Goal: Task Accomplishment & Management: Complete application form

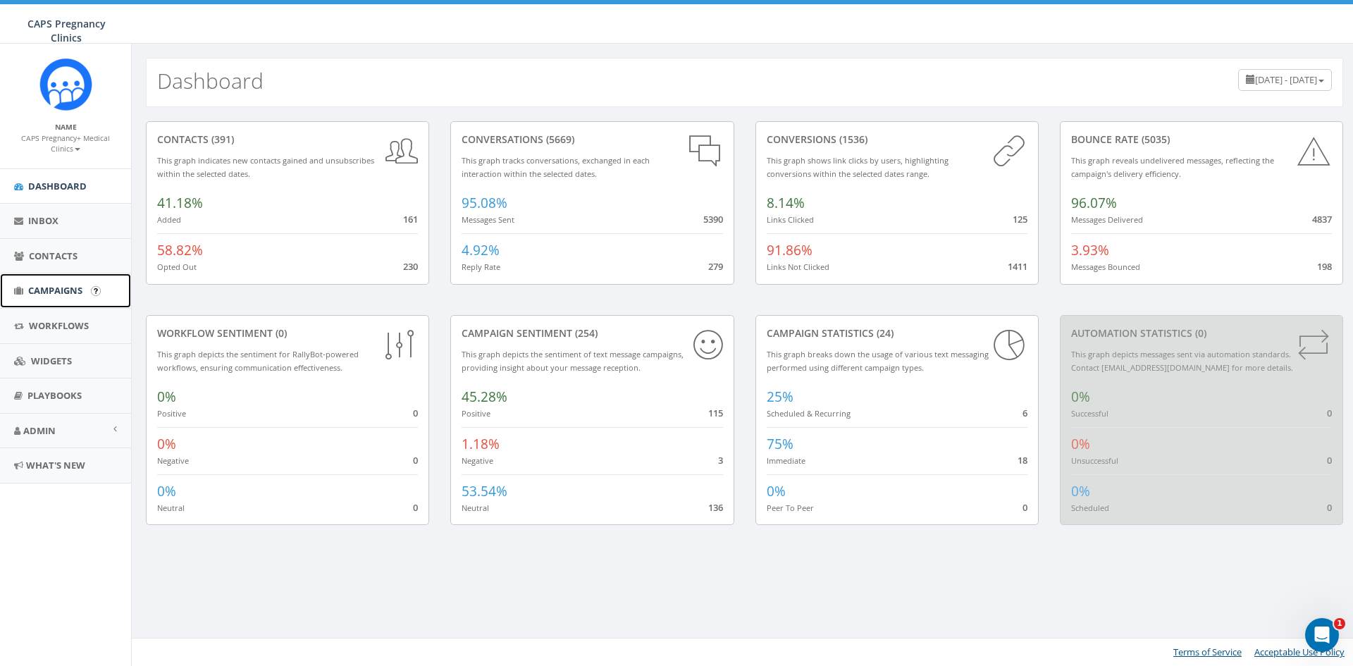
click at [53, 292] on span "Campaigns" at bounding box center [55, 290] width 54 height 13
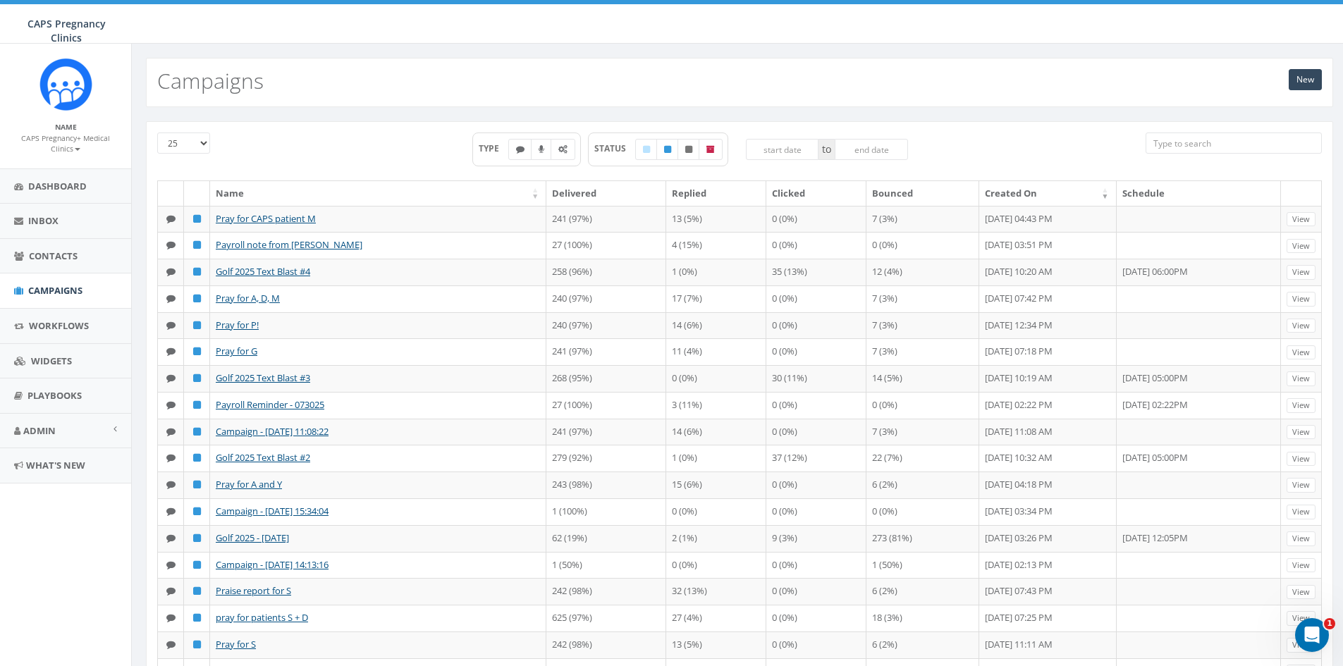
click at [1322, 75] on div "New Campaigns" at bounding box center [739, 82] width 1187 height 49
click at [1316, 77] on link "New" at bounding box center [1305, 79] width 33 height 21
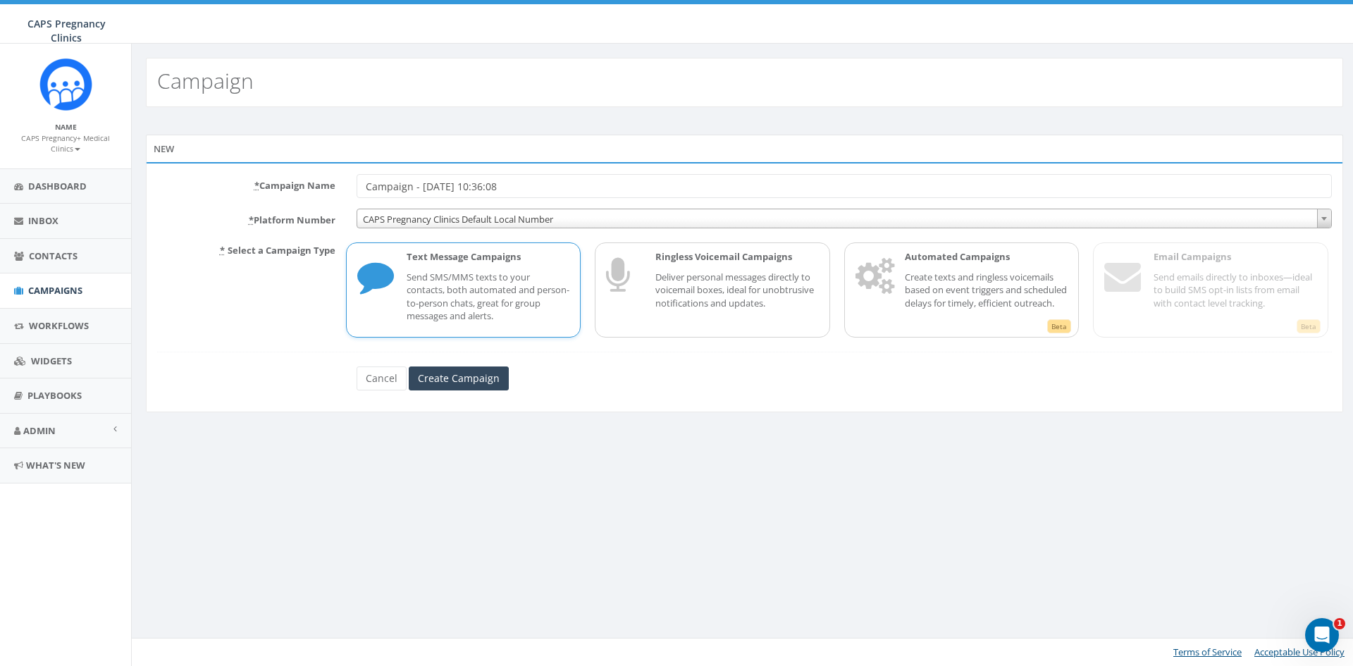
drag, startPoint x: 539, startPoint y: 186, endPoint x: 321, endPoint y: 194, distance: 218.7
click at [321, 194] on div "* Campaign Name Campaign - 08/28/2025, 10:36:08" at bounding box center [745, 186] width 1196 height 24
drag, startPoint x: 529, startPoint y: 190, endPoint x: 280, endPoint y: 159, distance: 250.7
click at [281, 161] on div "New * Campaign Name Campaign - 08/28/2025, 10:36:08 * Platform Number CAPS Preg…" at bounding box center [745, 274] width 1198 height 278
paste input "Pray for CAPS patien"
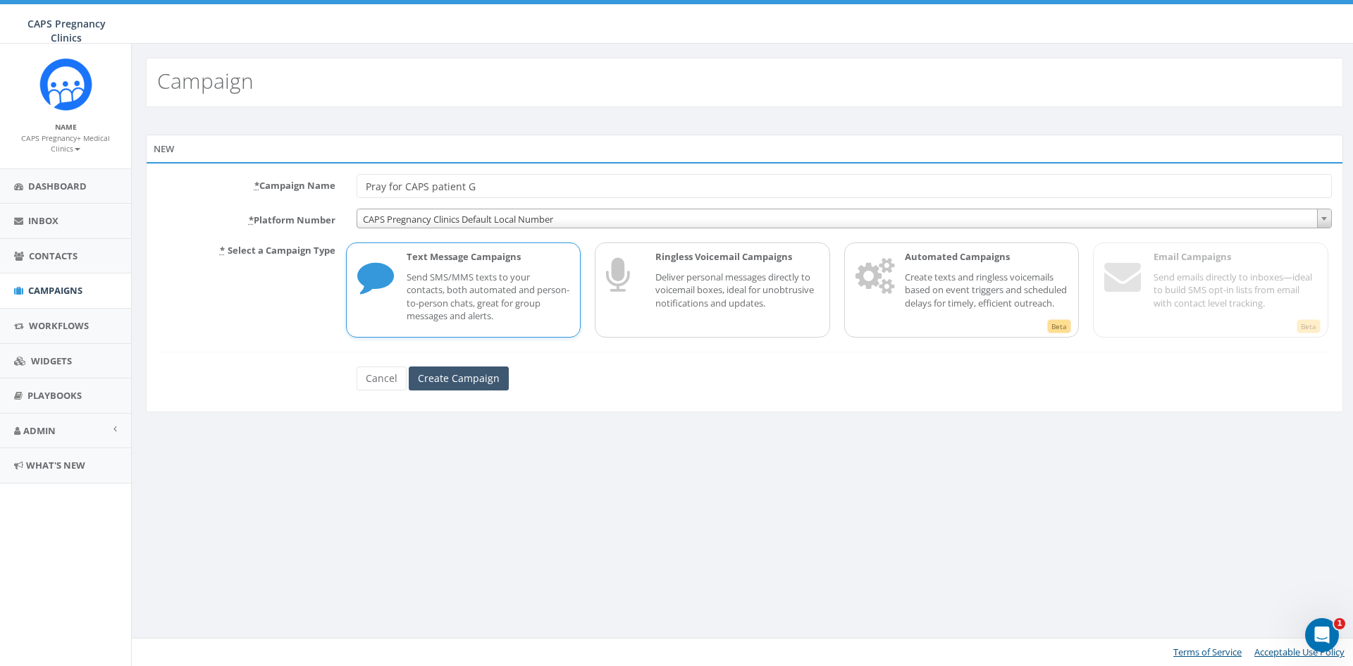
type input "Pray for CAPS patient G"
click at [444, 377] on input "Create Campaign" at bounding box center [459, 379] width 100 height 24
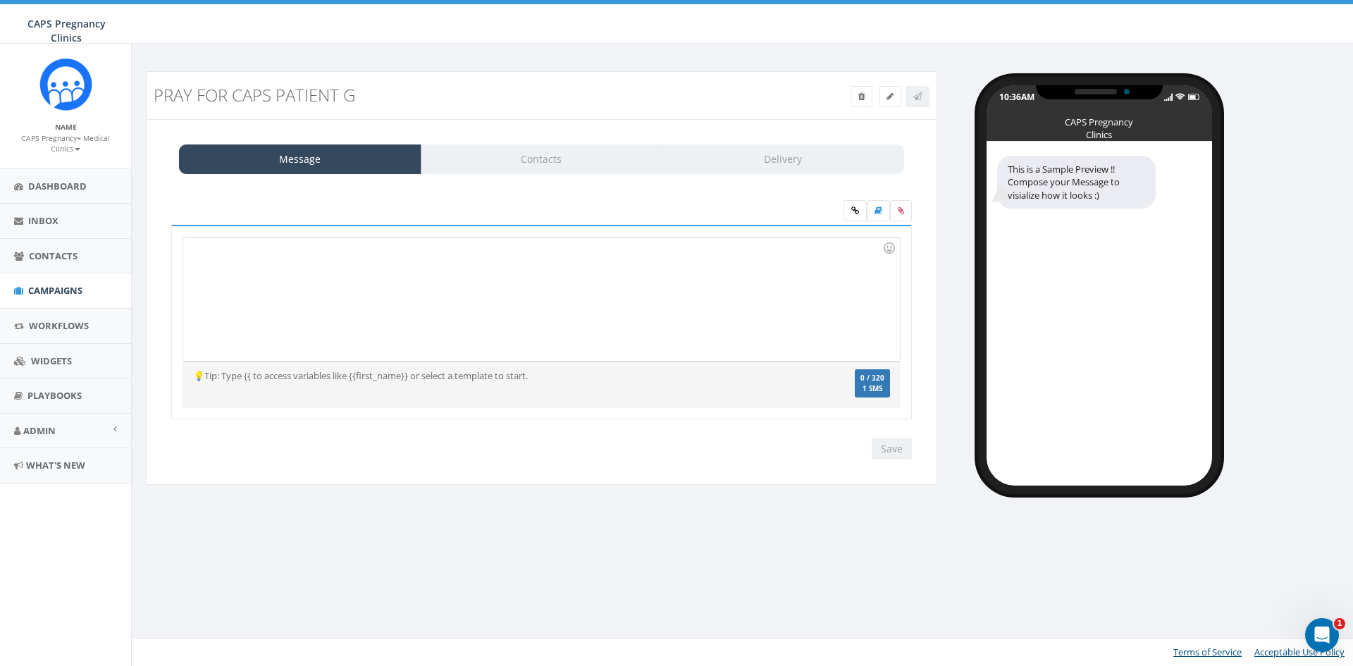
click at [431, 272] on div at bounding box center [541, 299] width 716 height 123
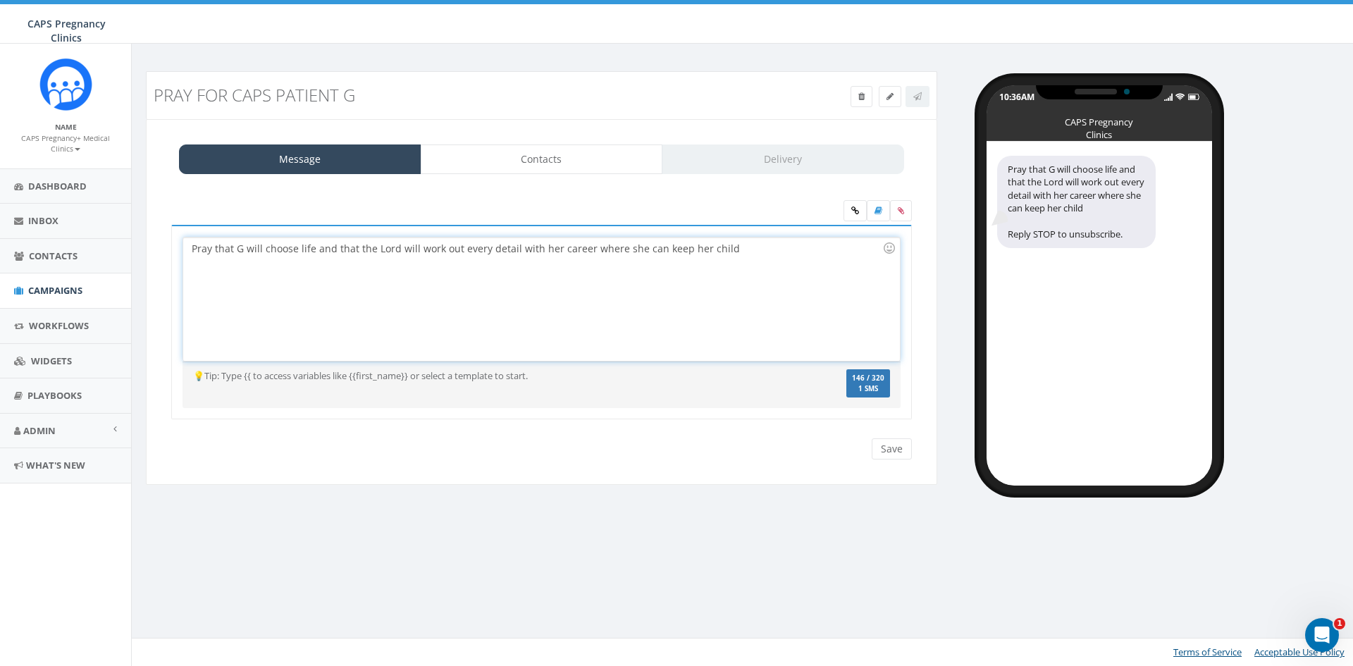
click at [483, 248] on div "Pray that G will choose life and that the Lord will work out every detail with …" at bounding box center [541, 299] width 716 height 123
click at [515, 250] on div "Pray that G will choose life and that the Lord will work out all the detail wit…" at bounding box center [541, 299] width 716 height 123
click at [812, 267] on div "Pray that G will choose life and that the Lord will work out all the details wi…" at bounding box center [541, 299] width 716 height 123
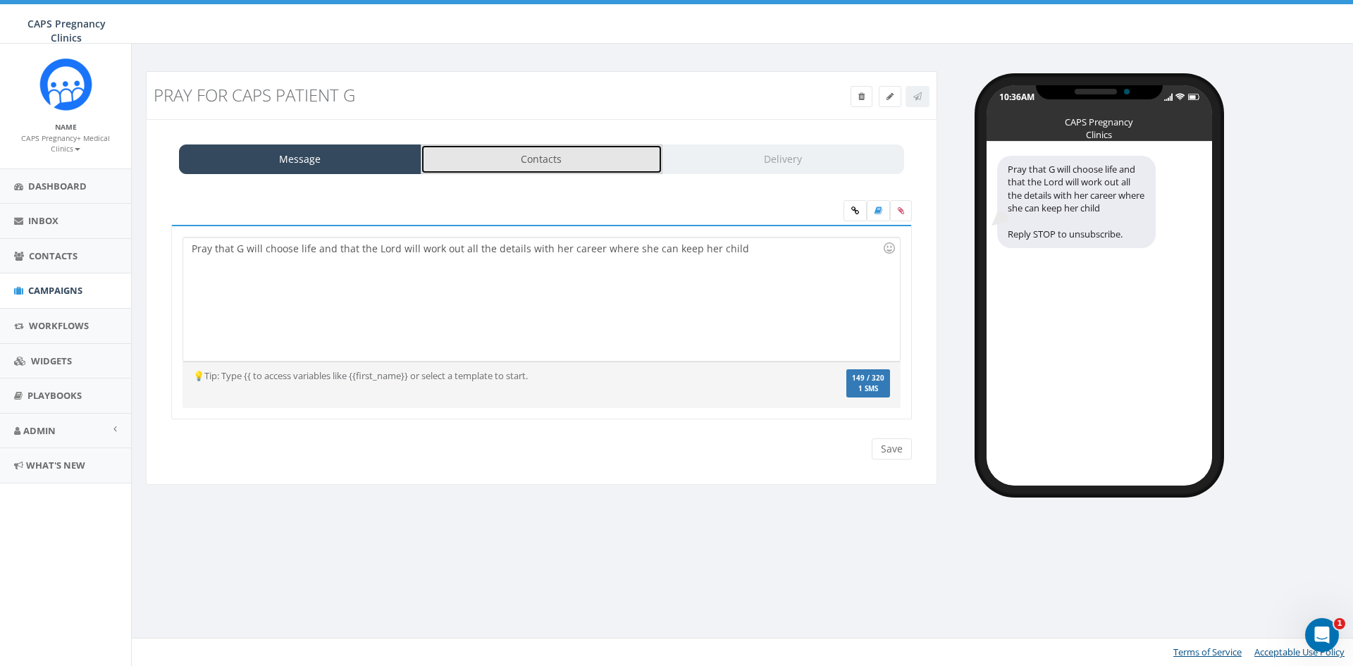
click at [537, 164] on link "Contacts" at bounding box center [542, 160] width 242 height 30
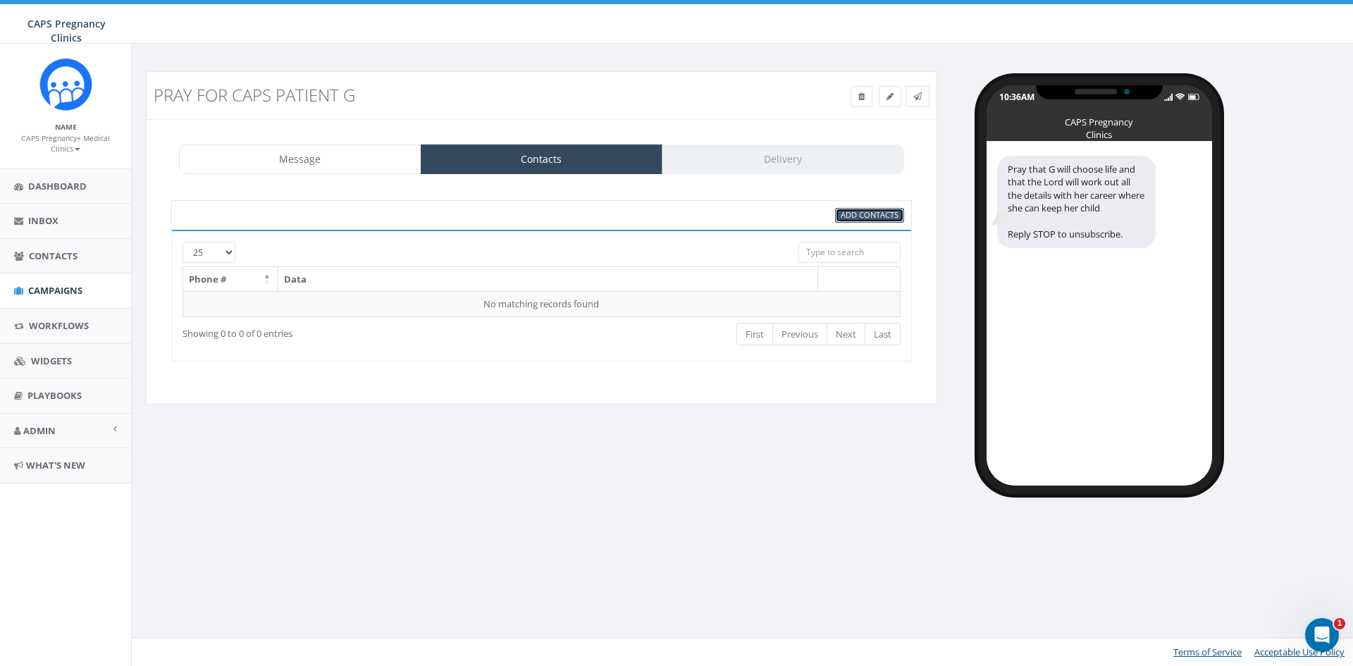
click at [856, 214] on span "Add Contacts" at bounding box center [870, 214] width 58 height 11
select select
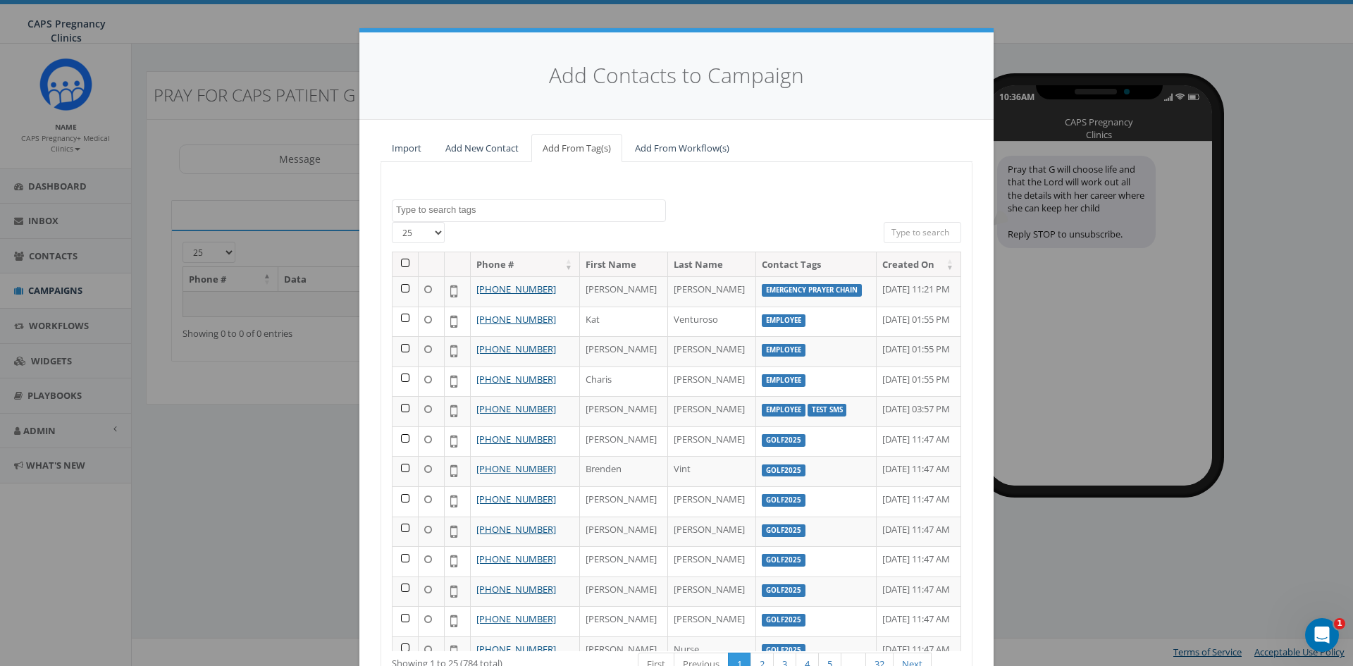
click at [477, 214] on textarea "Search" at bounding box center [530, 210] width 269 height 13
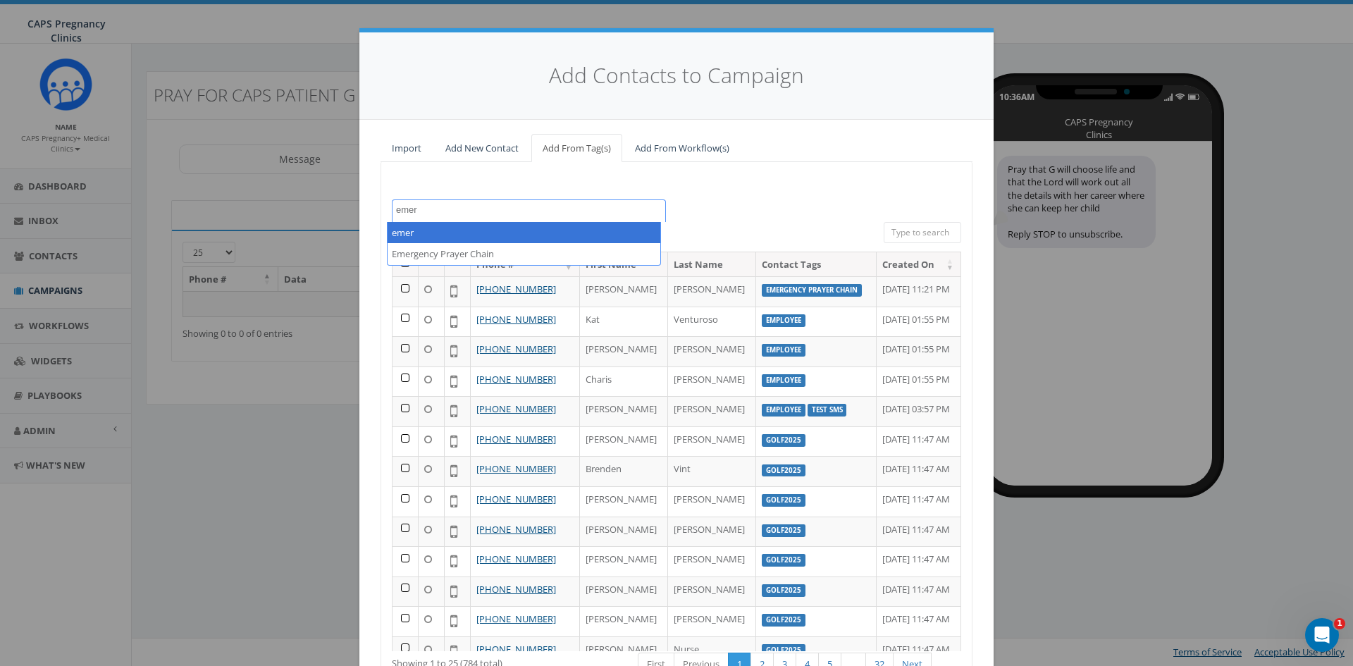
type textarea "emer"
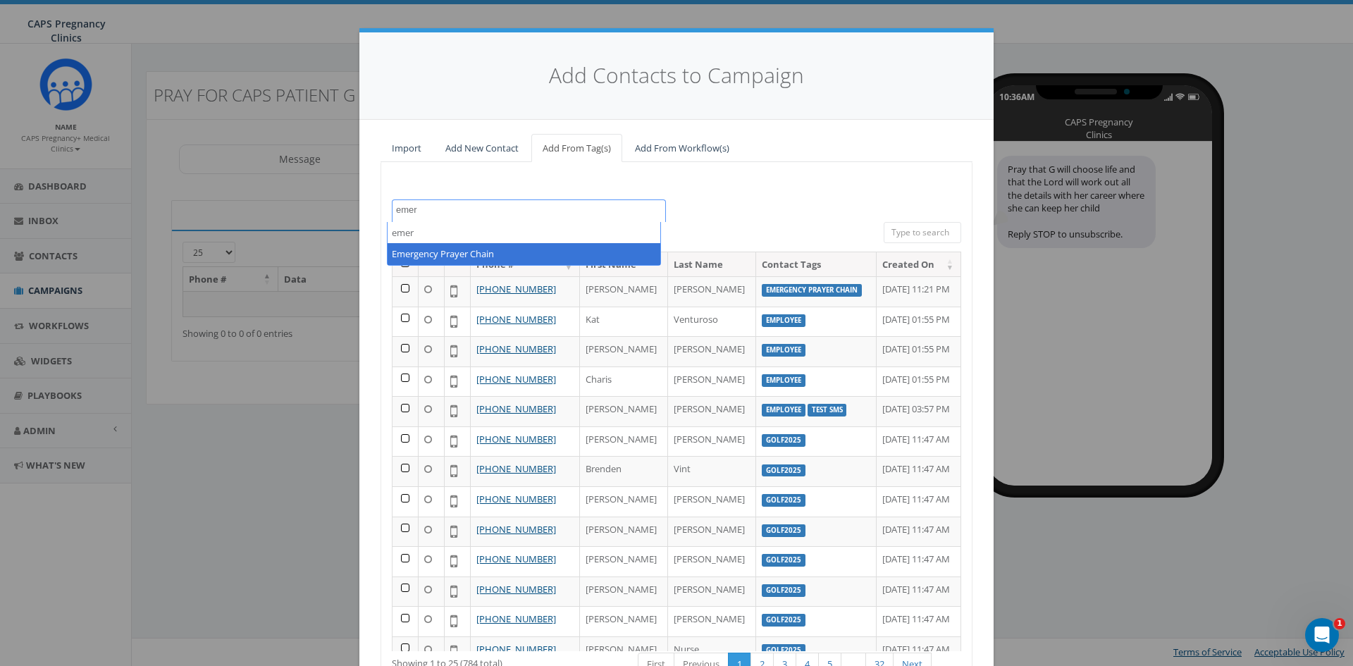
select select "Emergency Prayer Chain"
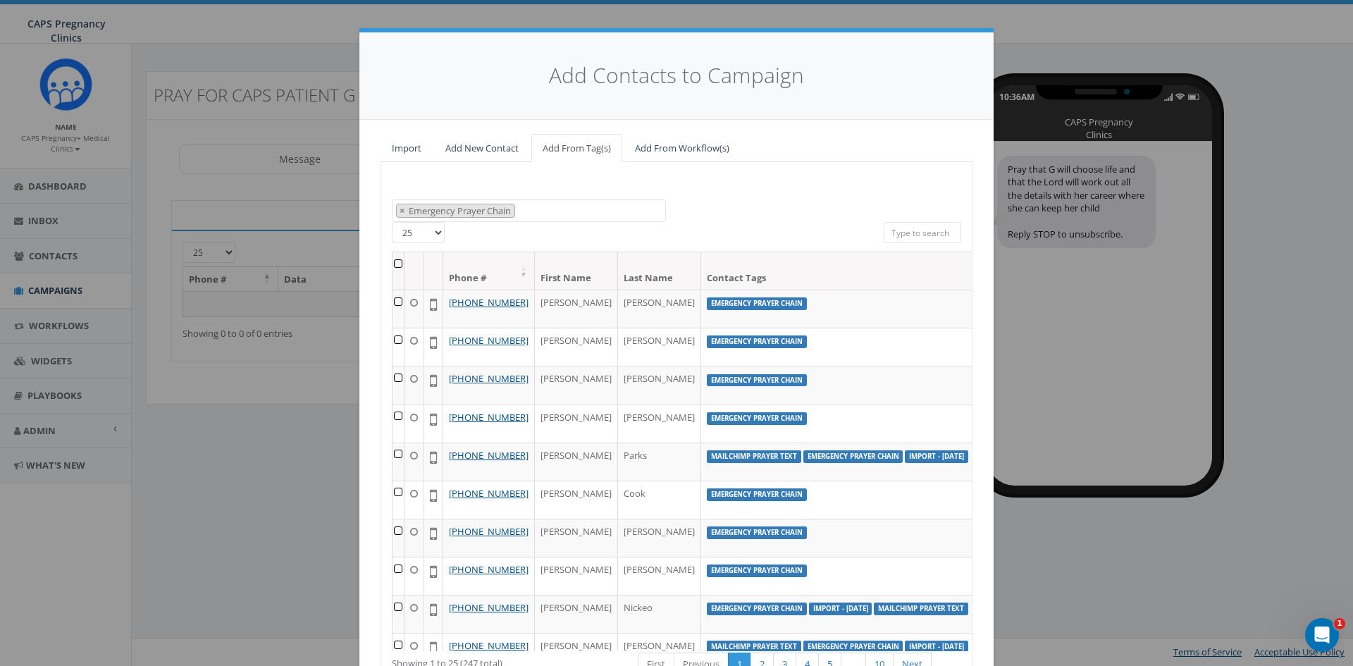
click at [436, 236] on select "25 50 100" at bounding box center [418, 232] width 53 height 21
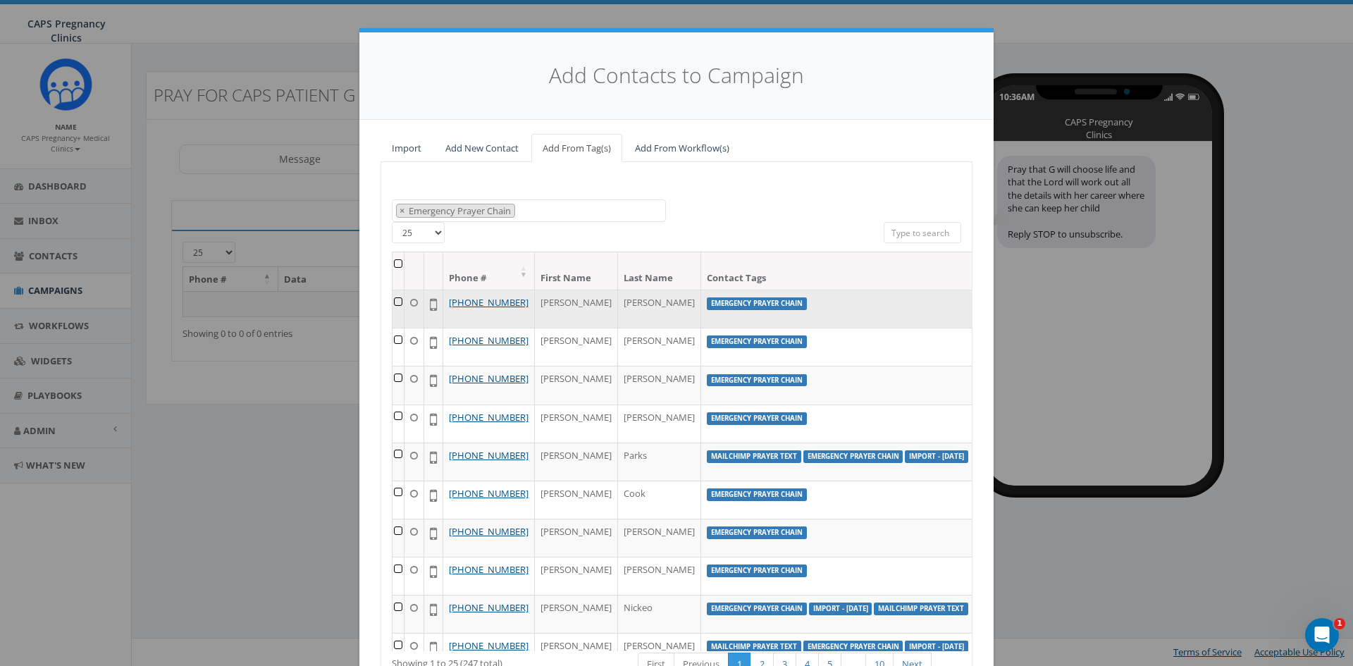
select select "100"
click at [392, 222] on select "25 50 100" at bounding box center [418, 232] width 53 height 21
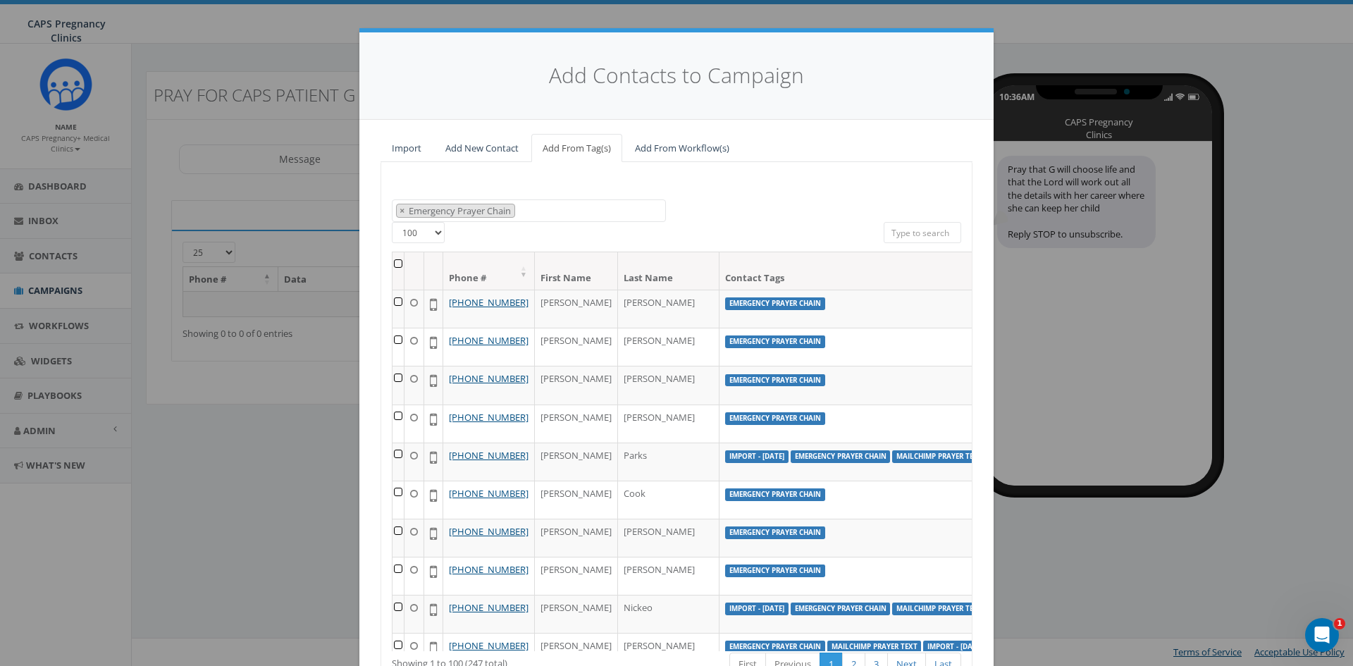
click at [393, 265] on th at bounding box center [399, 270] width 12 height 37
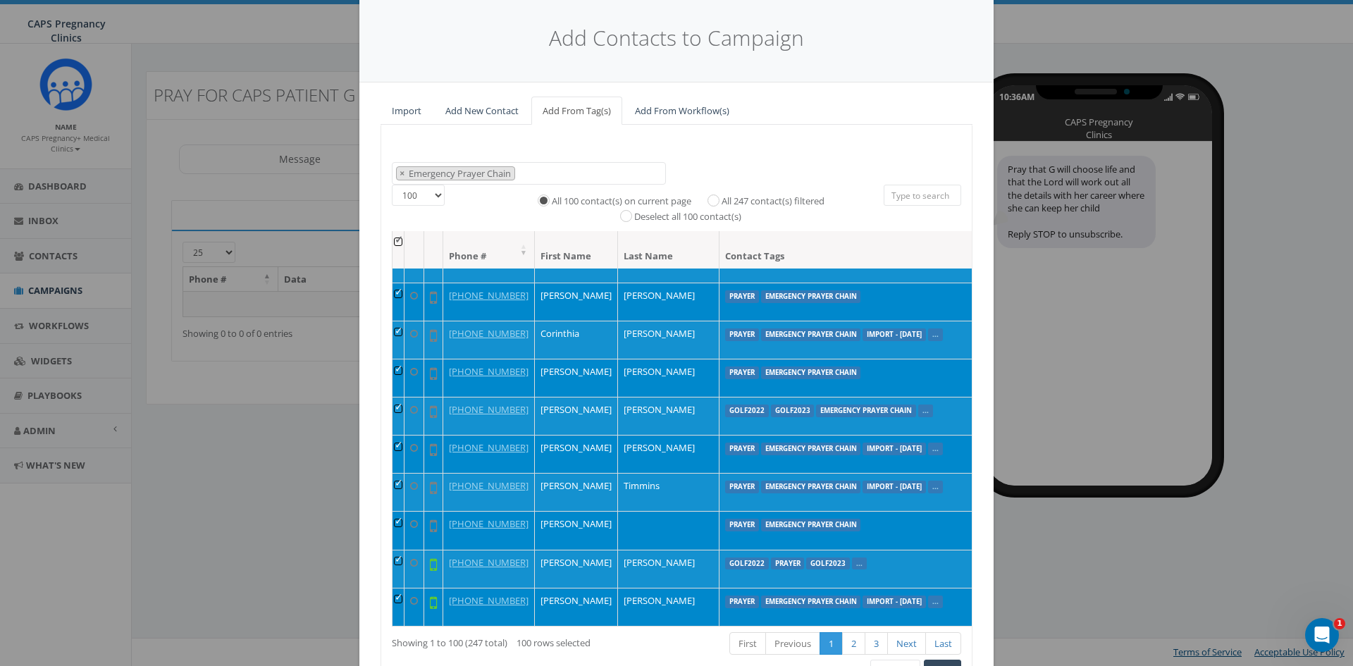
scroll to position [119, 0]
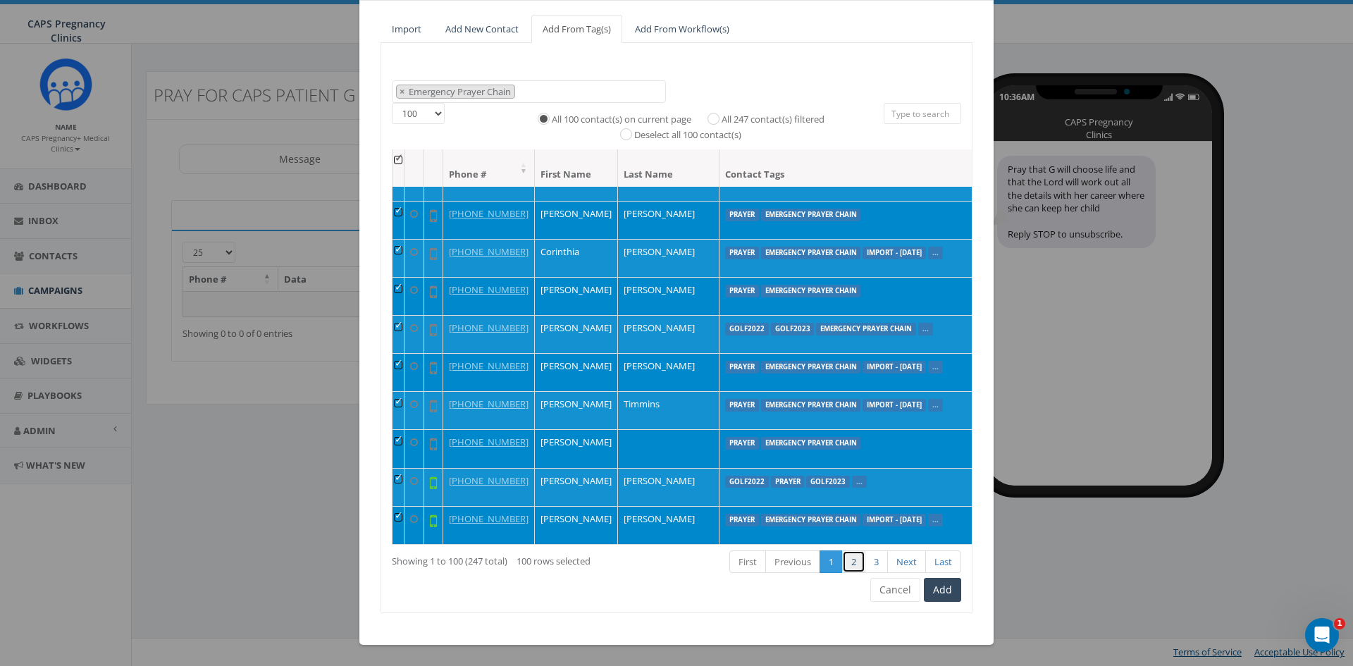
click at [852, 567] on link "2" at bounding box center [853, 562] width 23 height 23
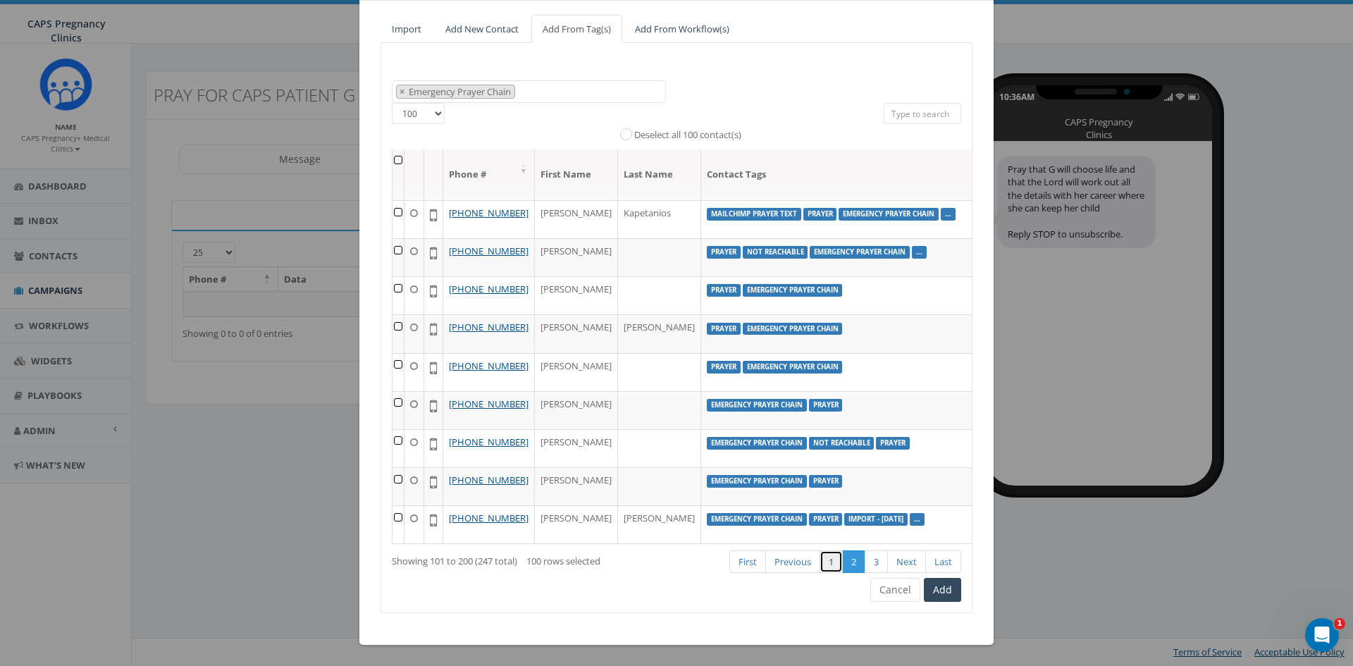
click at [832, 567] on link "1" at bounding box center [831, 562] width 23 height 23
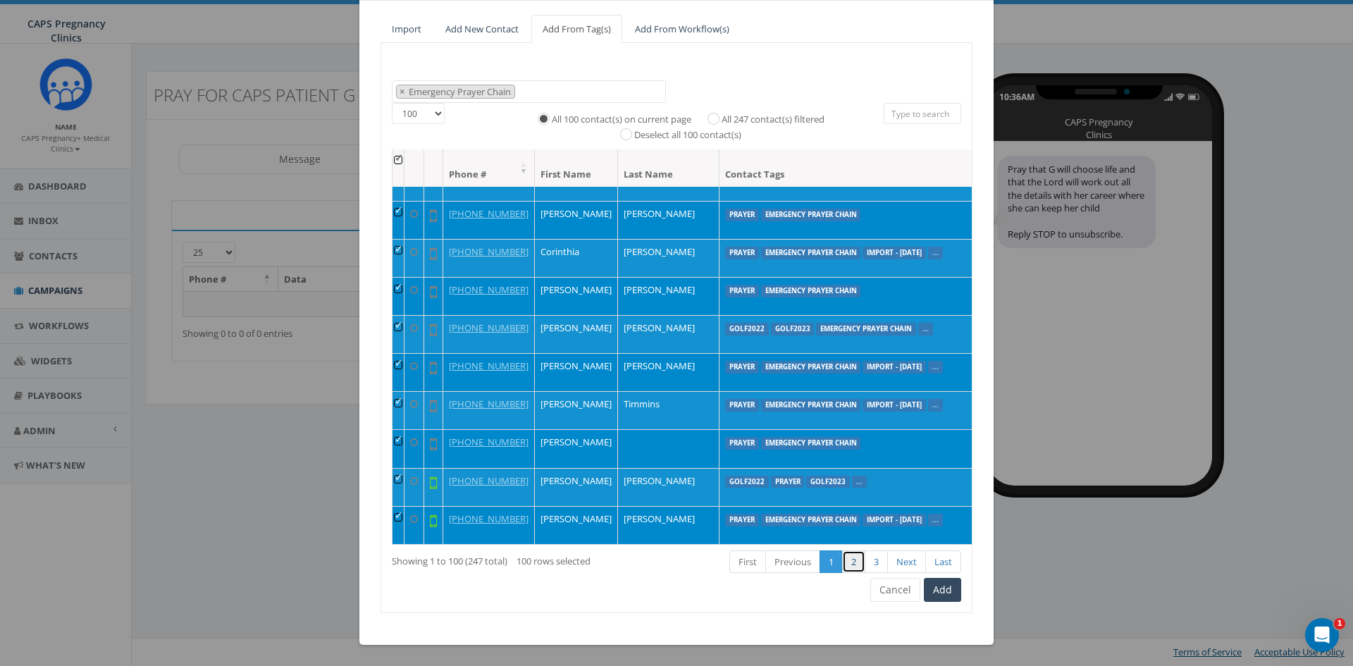
click at [844, 566] on link "2" at bounding box center [853, 562] width 23 height 23
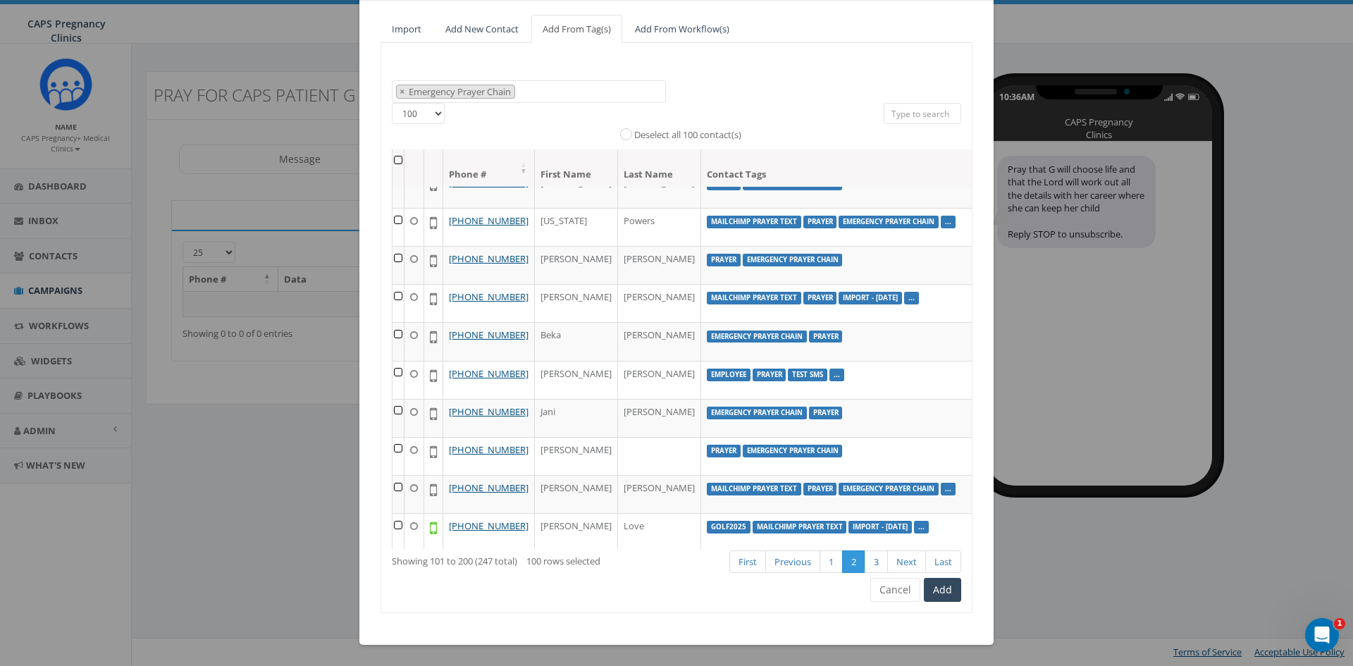
scroll to position [0, 0]
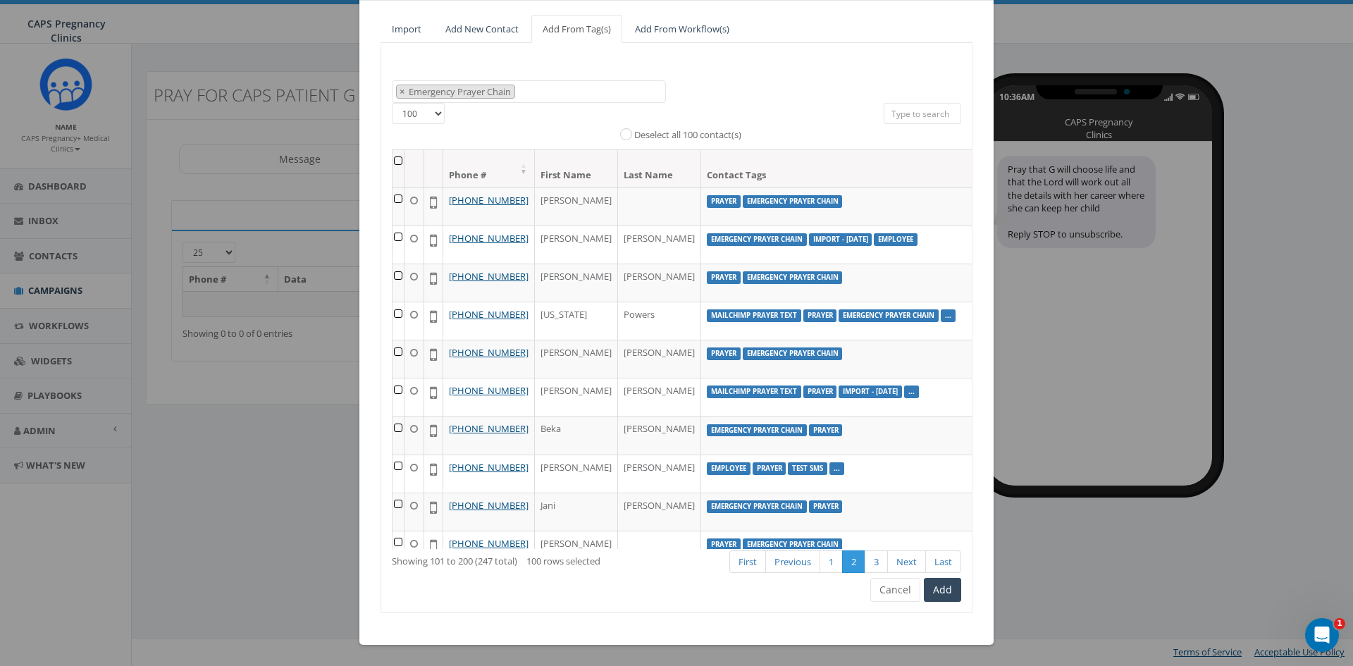
click at [393, 158] on th at bounding box center [399, 168] width 12 height 37
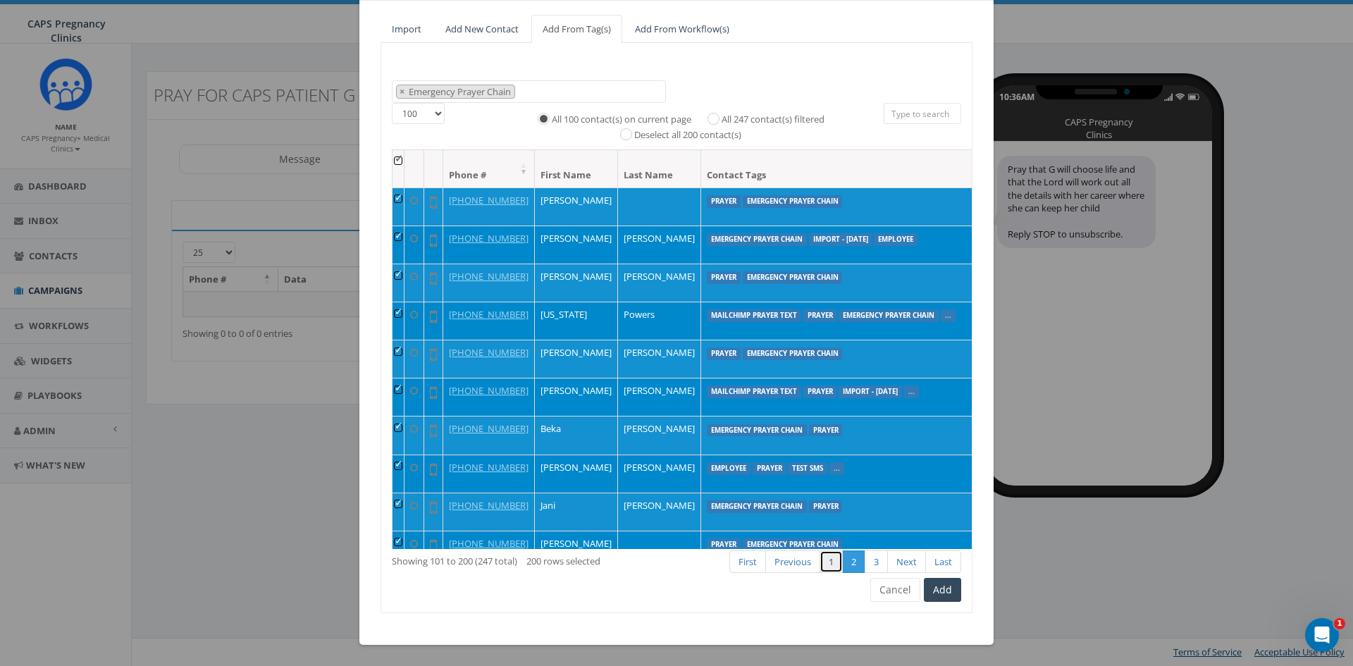
click at [835, 562] on link "1" at bounding box center [831, 562] width 23 height 23
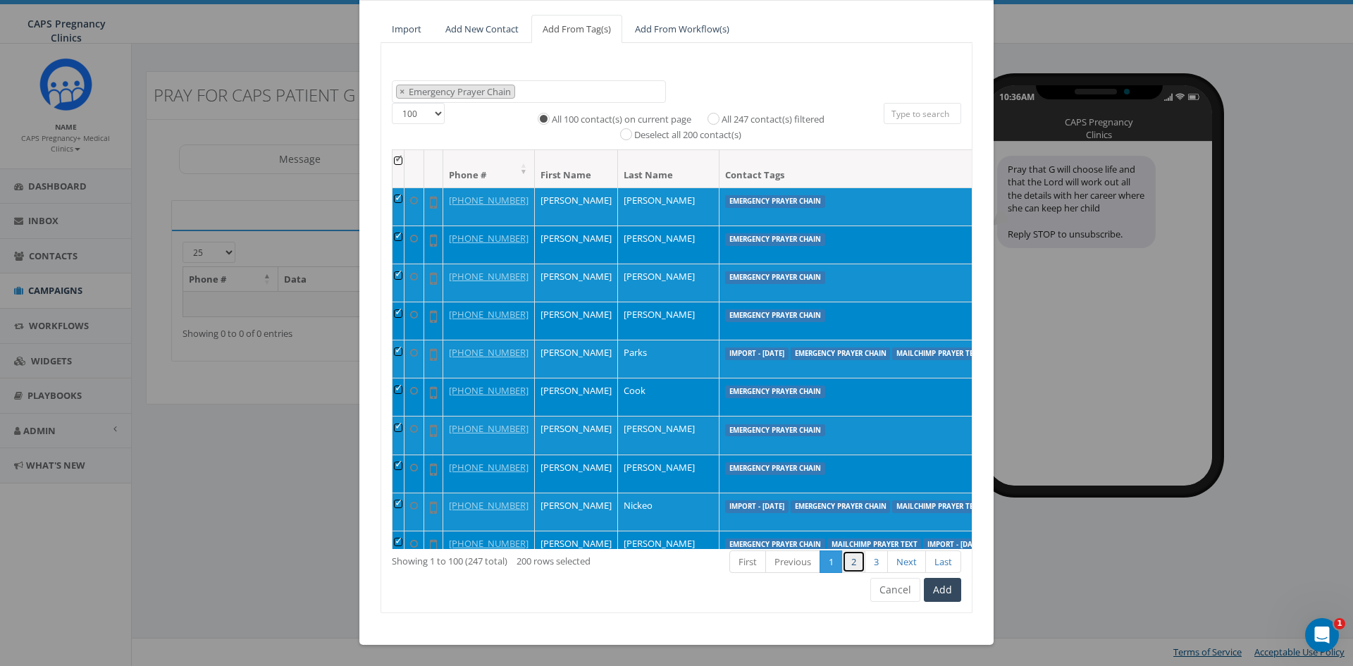
click at [855, 565] on link "2" at bounding box center [853, 562] width 23 height 23
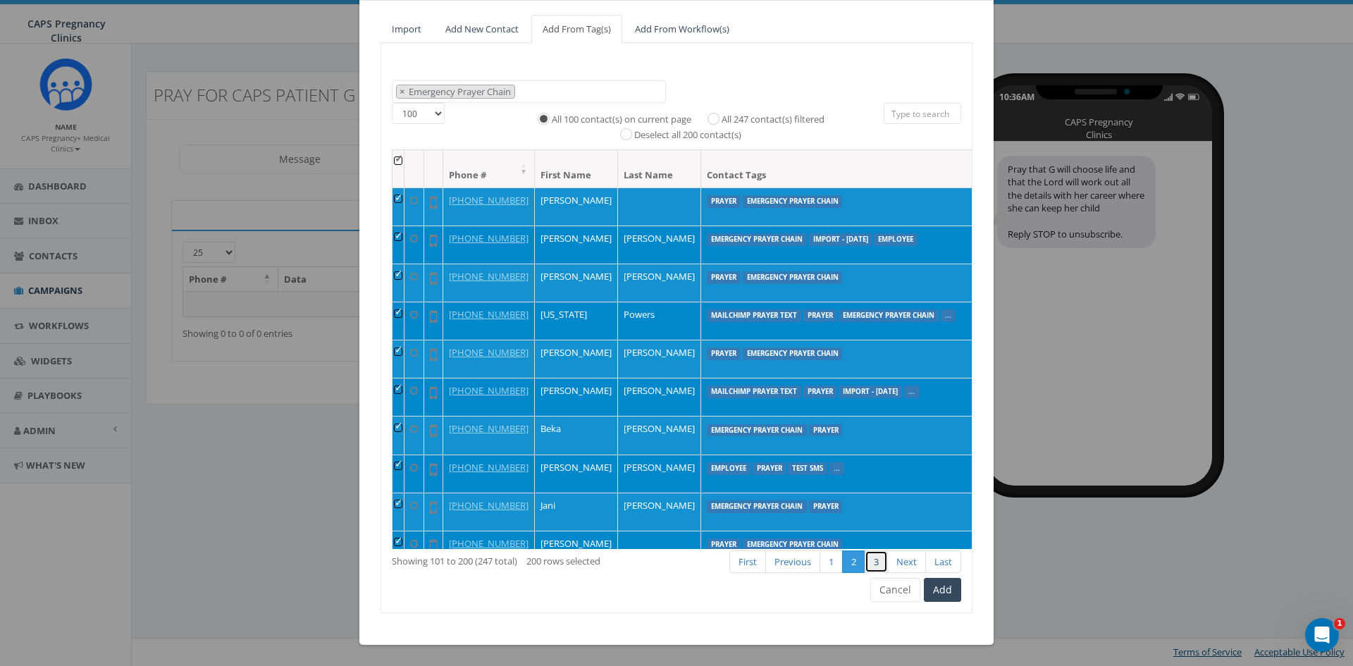
click at [874, 560] on link "3" at bounding box center [876, 562] width 23 height 23
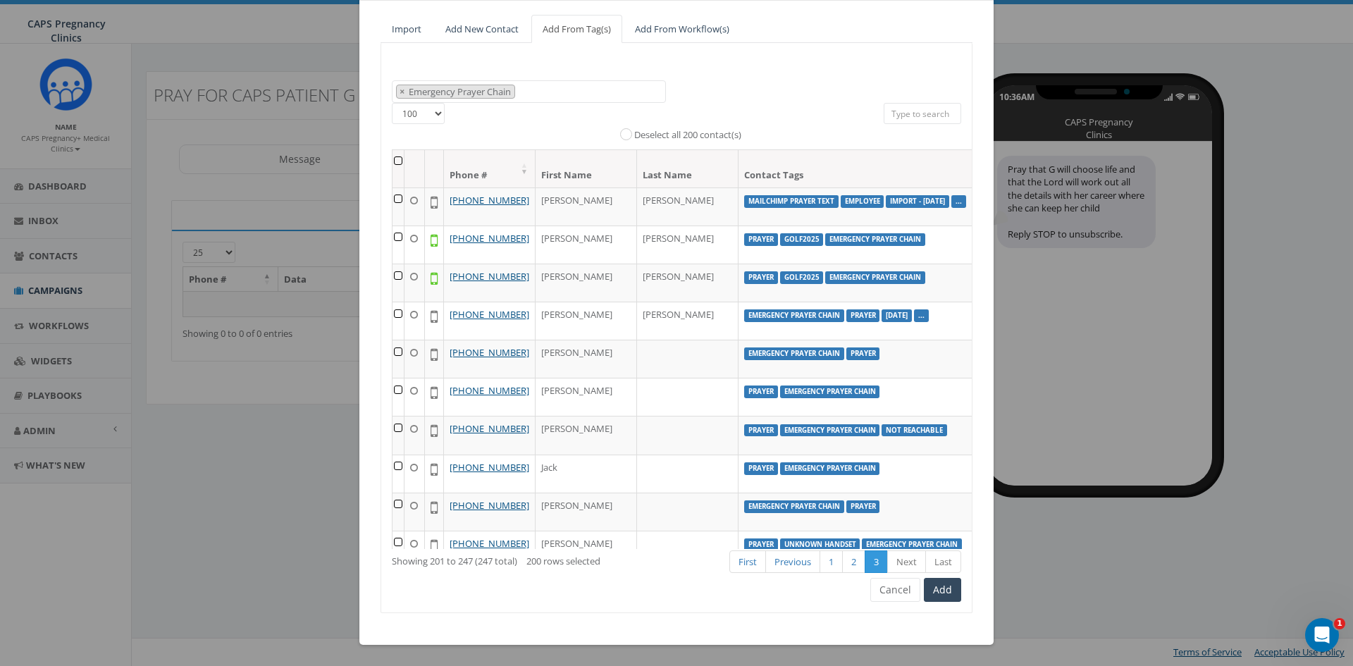
click at [395, 161] on th at bounding box center [399, 168] width 12 height 37
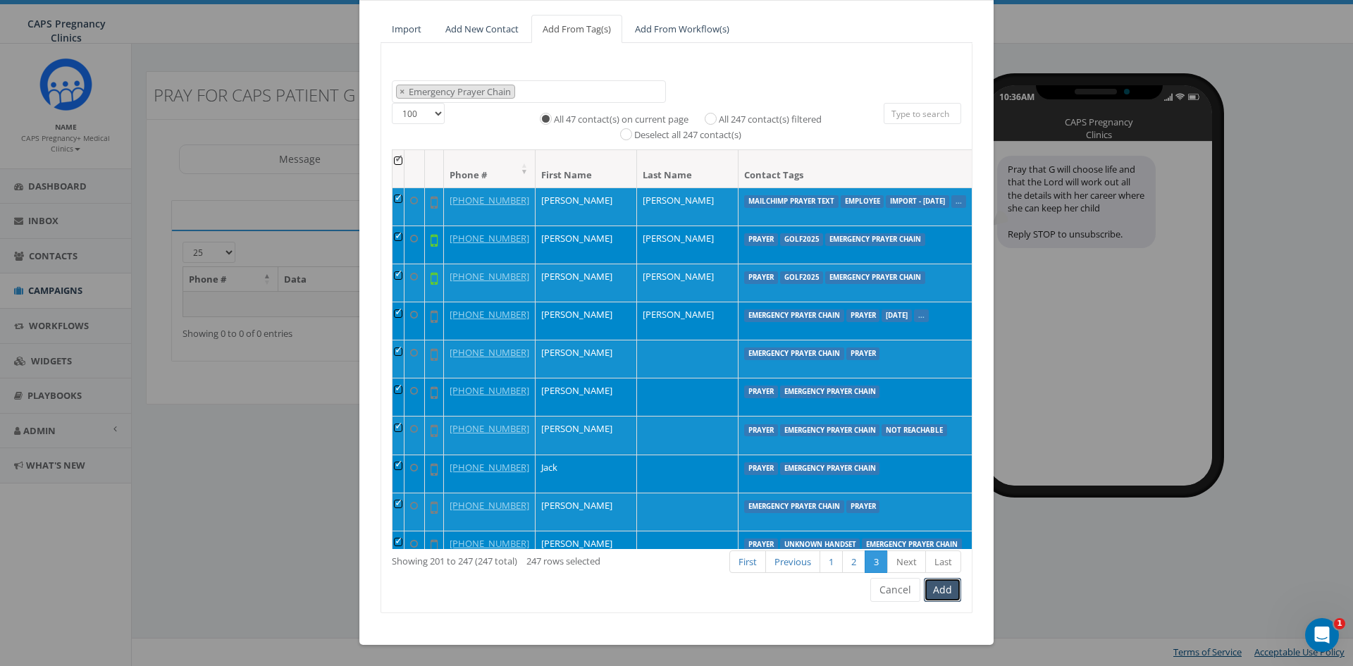
click at [942, 596] on button "Add" at bounding box center [942, 590] width 37 height 24
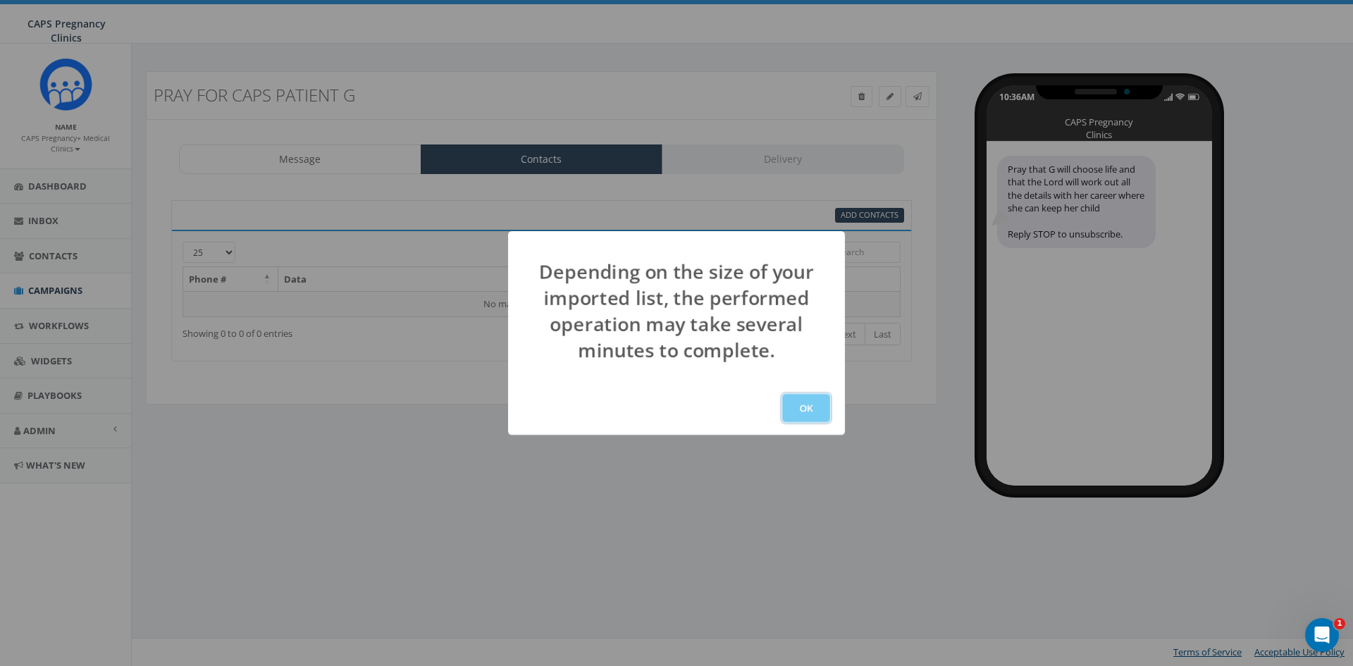
click at [808, 407] on button "OK" at bounding box center [806, 408] width 48 height 28
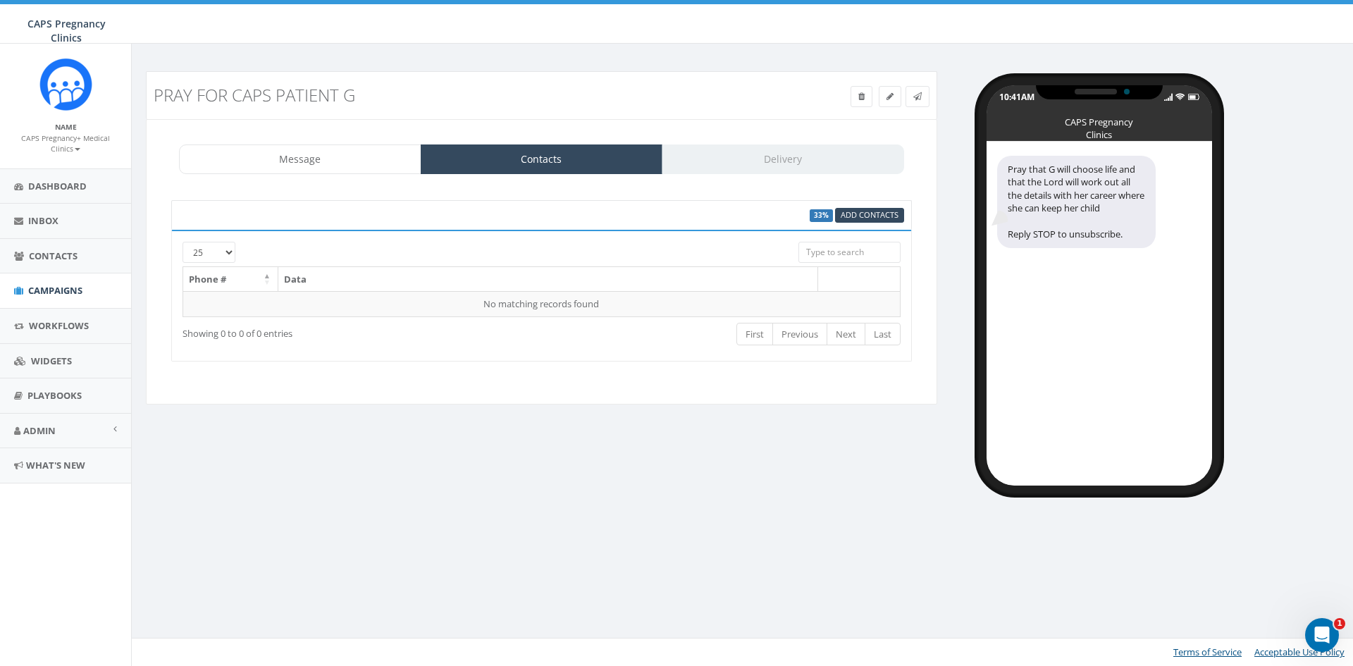
click at [232, 250] on select "25 50 100" at bounding box center [209, 252] width 53 height 21
select select "100"
click at [183, 242] on select "25 50 100" at bounding box center [209, 252] width 53 height 21
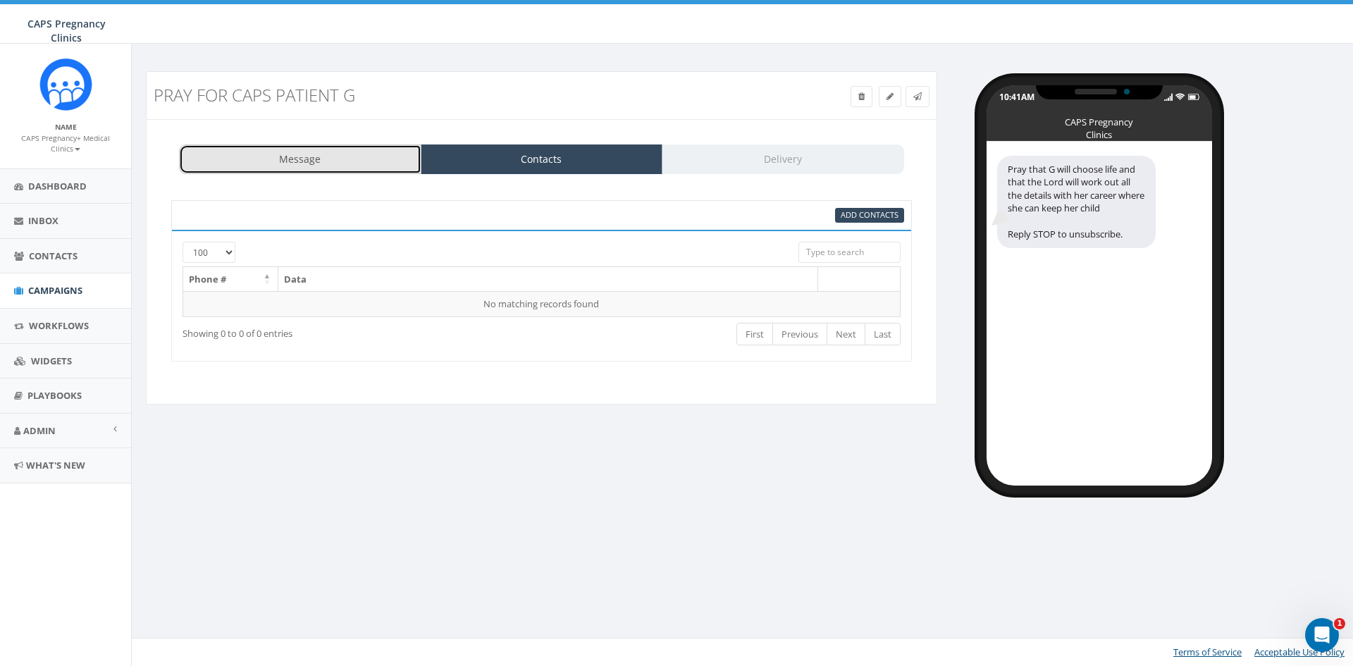
click at [285, 155] on link "Message" at bounding box center [300, 160] width 242 height 30
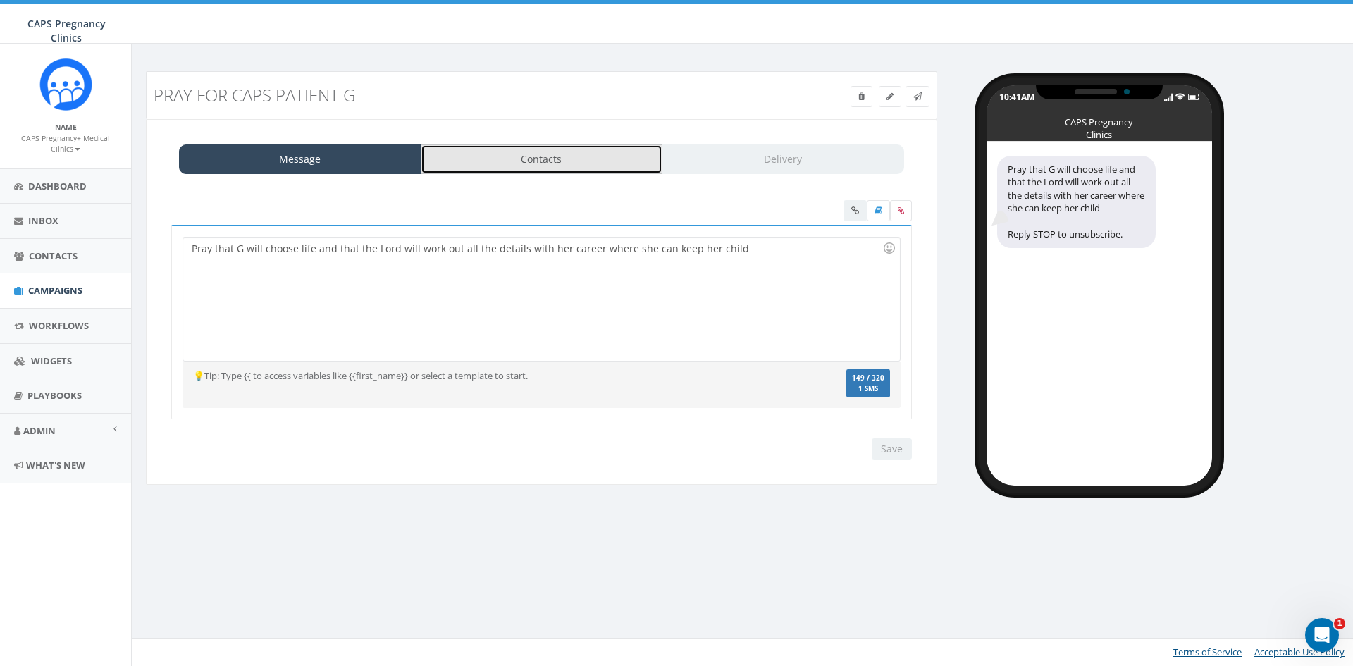
click at [558, 168] on link "Contacts" at bounding box center [542, 160] width 242 height 30
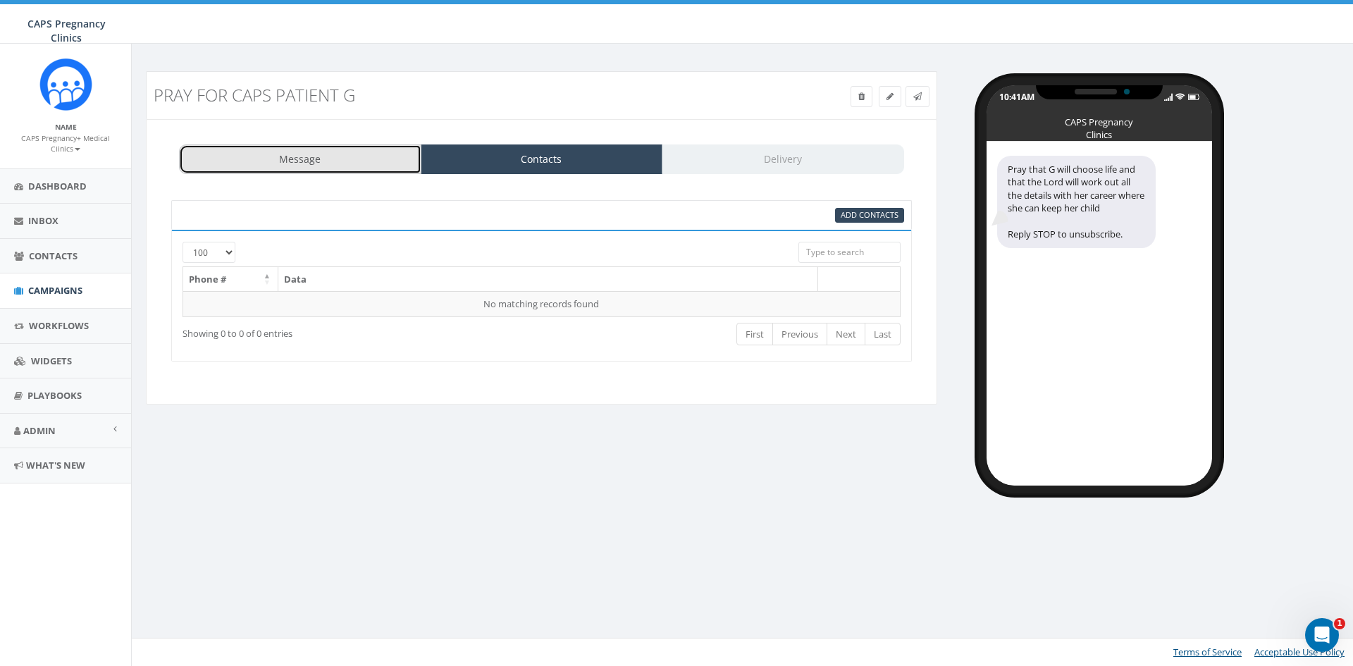
click at [321, 157] on link "Message" at bounding box center [300, 160] width 242 height 30
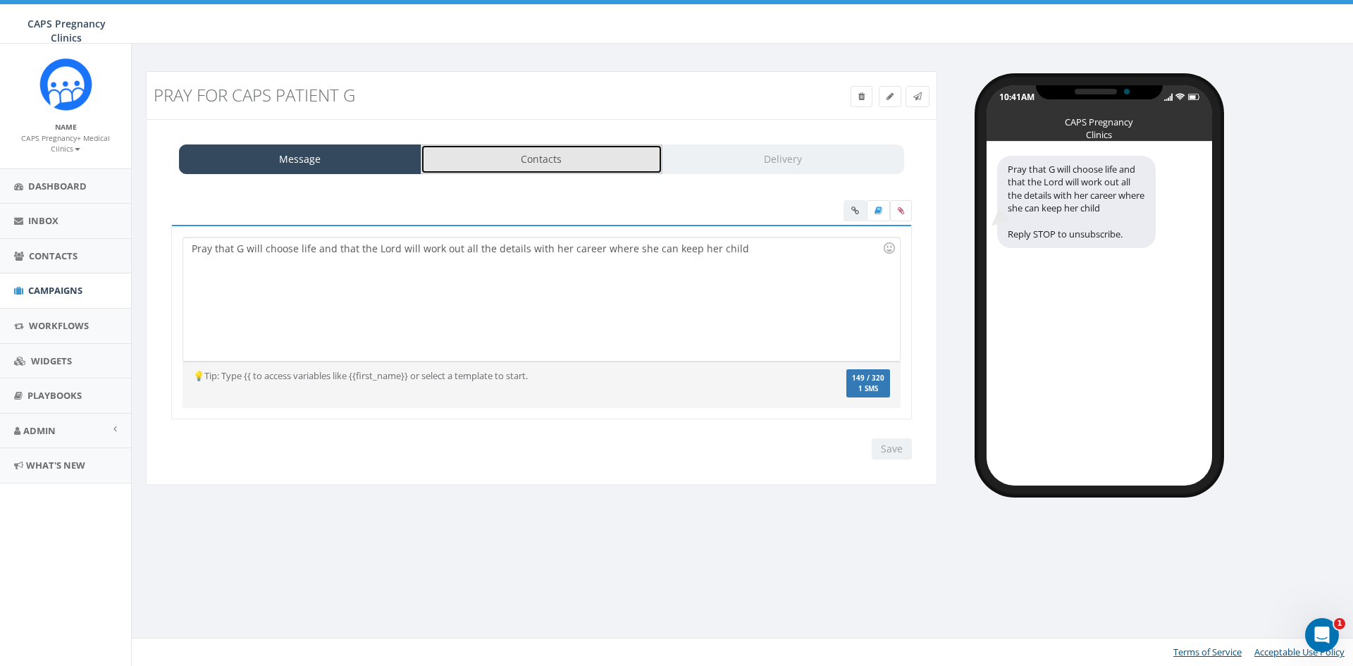
click at [520, 163] on link "Contacts" at bounding box center [542, 160] width 242 height 30
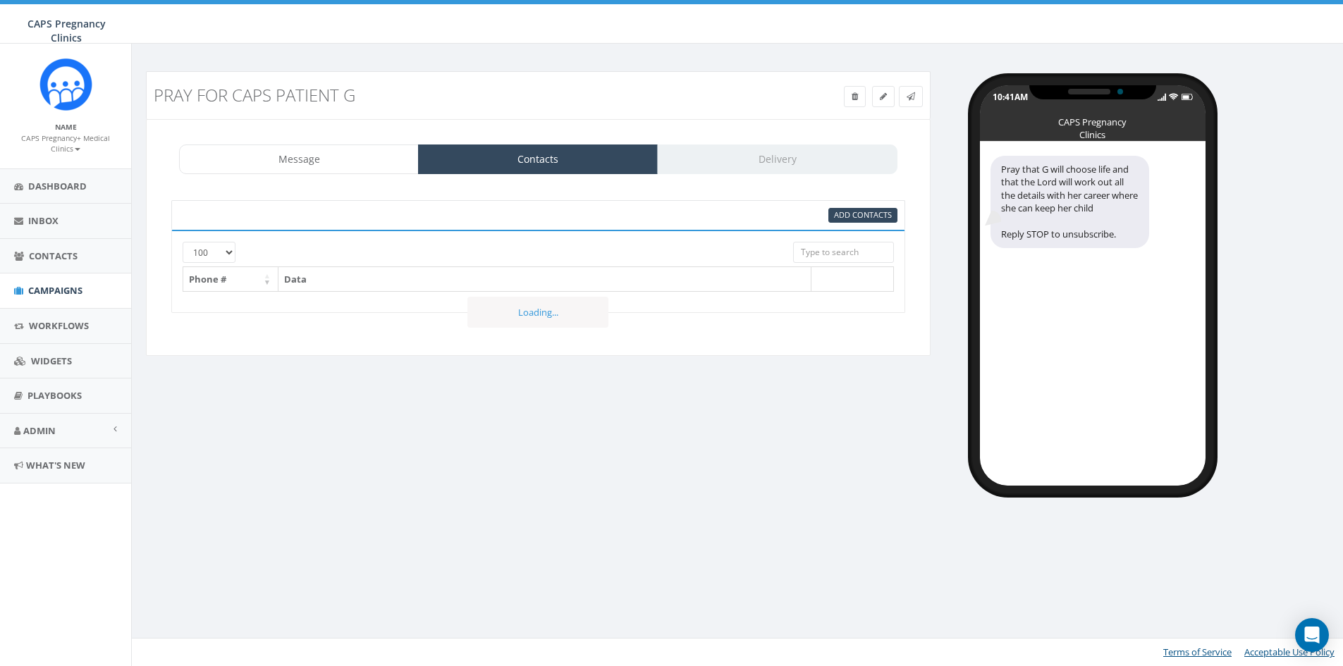
select select "100"
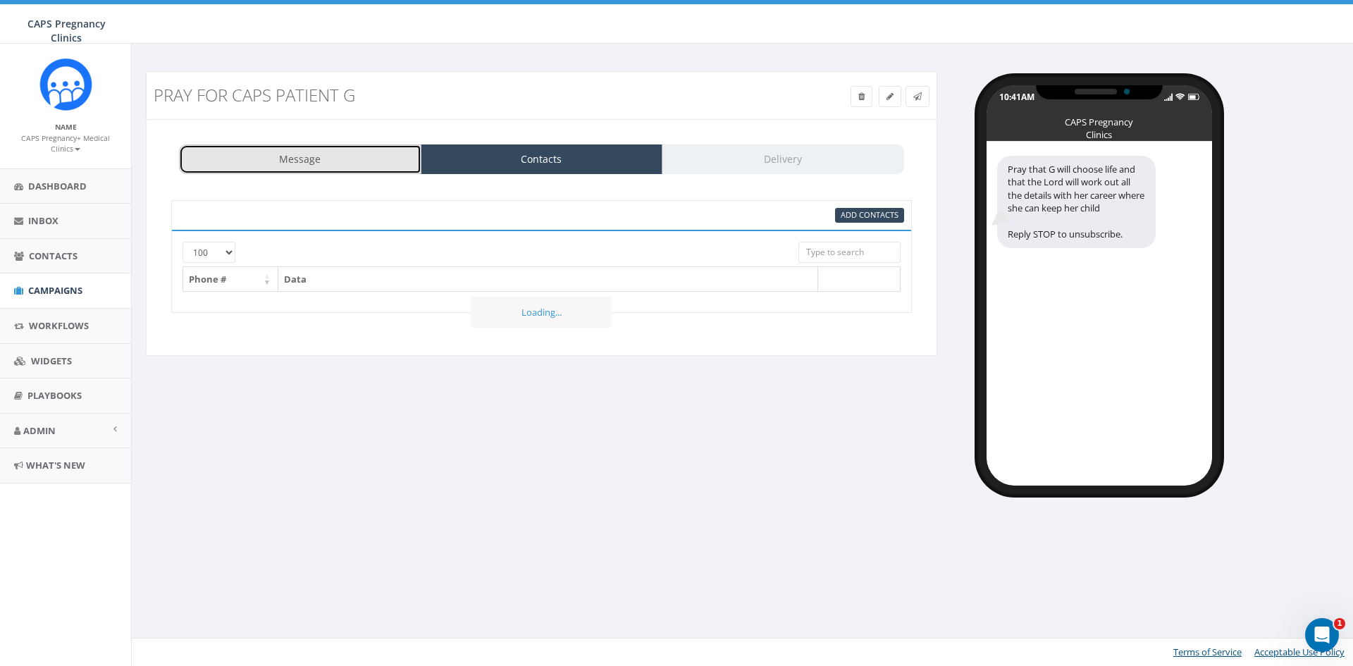
click at [352, 159] on link "Message" at bounding box center [300, 160] width 242 height 30
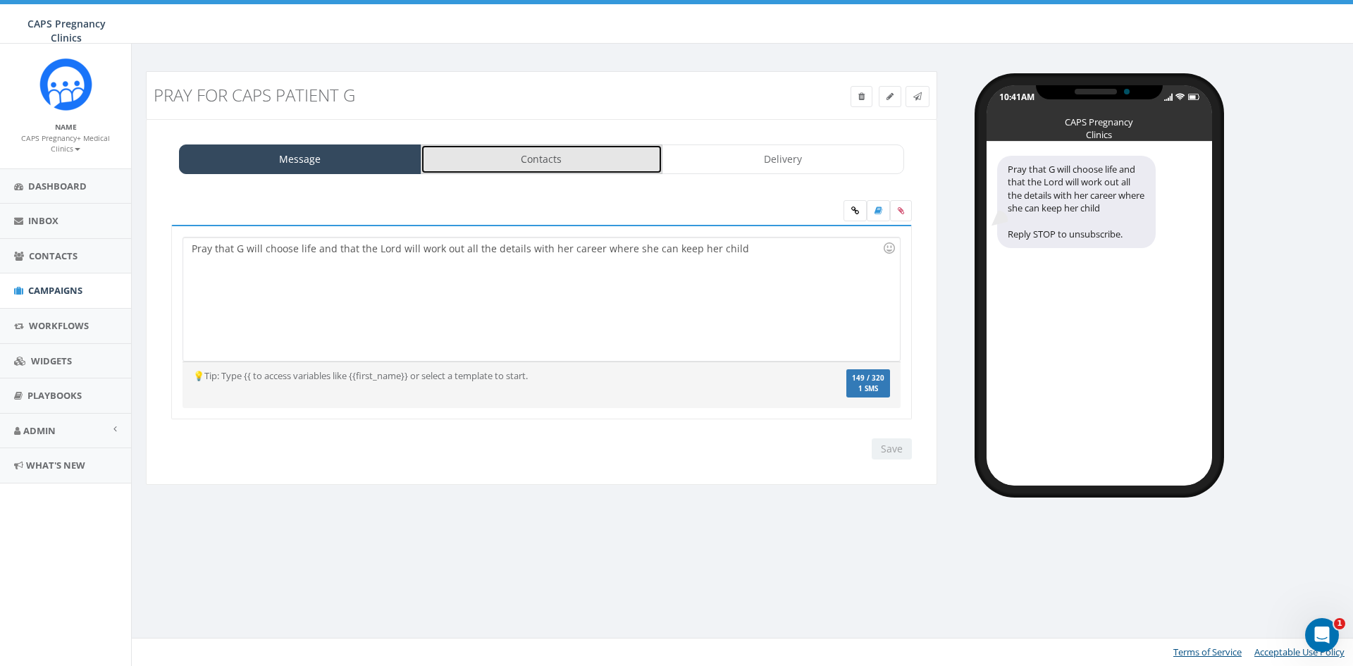
click at [522, 159] on link "Contacts" at bounding box center [542, 160] width 242 height 30
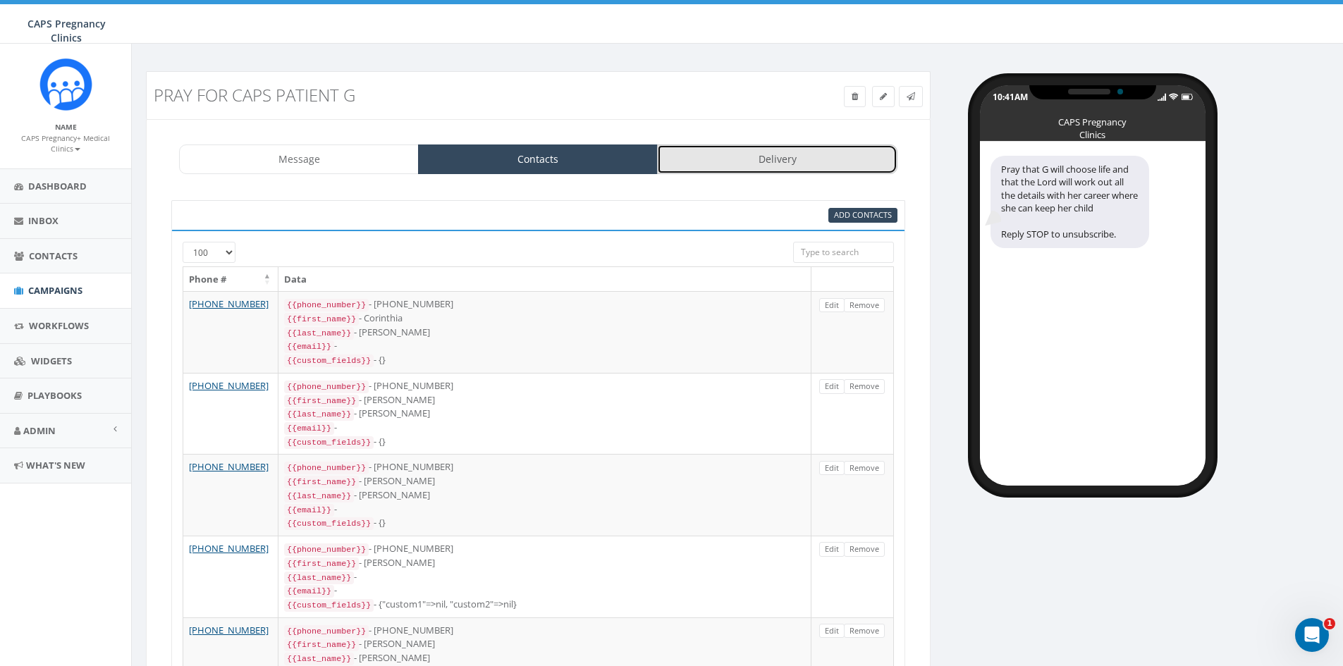
click at [785, 172] on link "Delivery" at bounding box center [777, 160] width 240 height 30
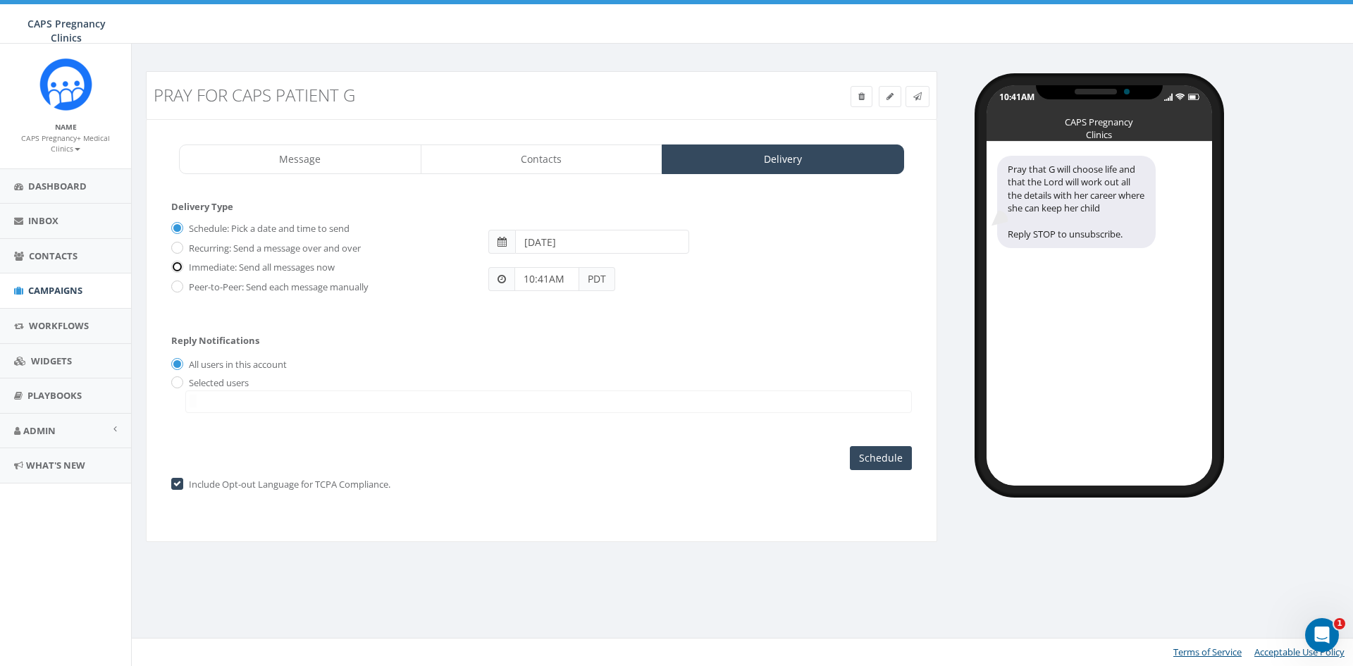
click at [174, 268] on input "Immediate: Send all messages now" at bounding box center [175, 268] width 9 height 9
radio input "true"
click at [892, 459] on input "Send Now" at bounding box center [879, 458] width 66 height 24
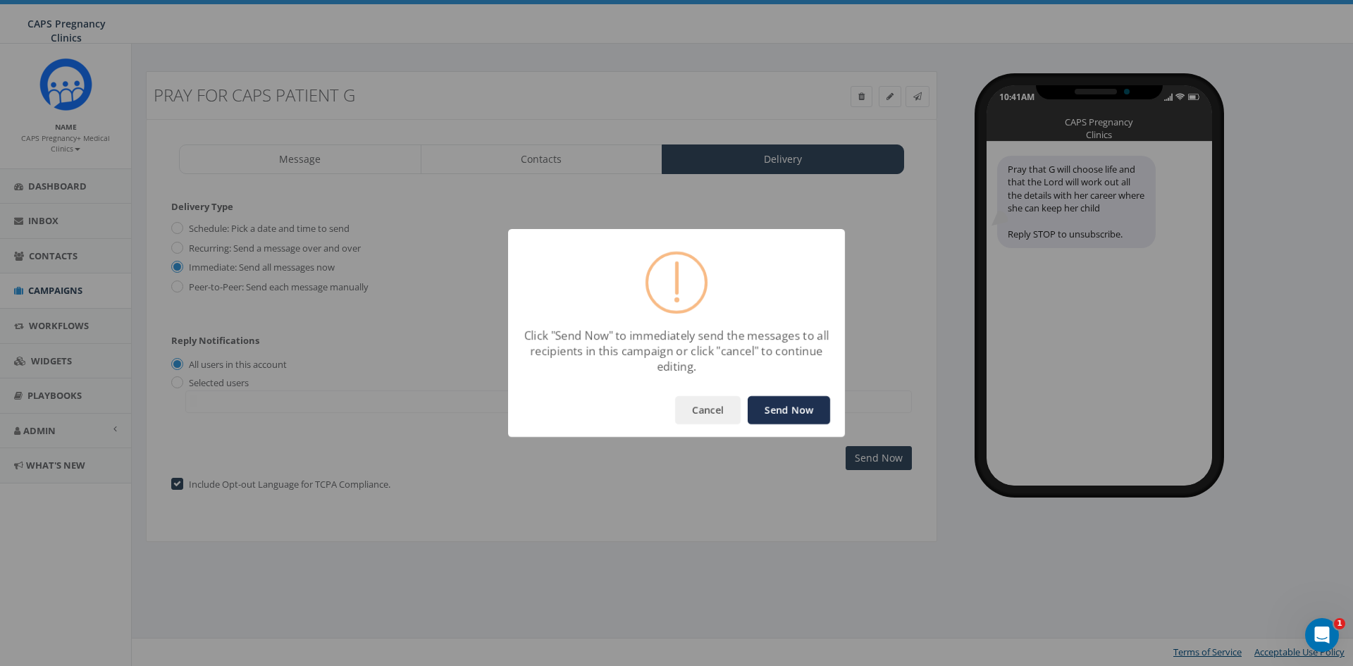
click at [799, 413] on button "Send Now" at bounding box center [789, 410] width 82 height 28
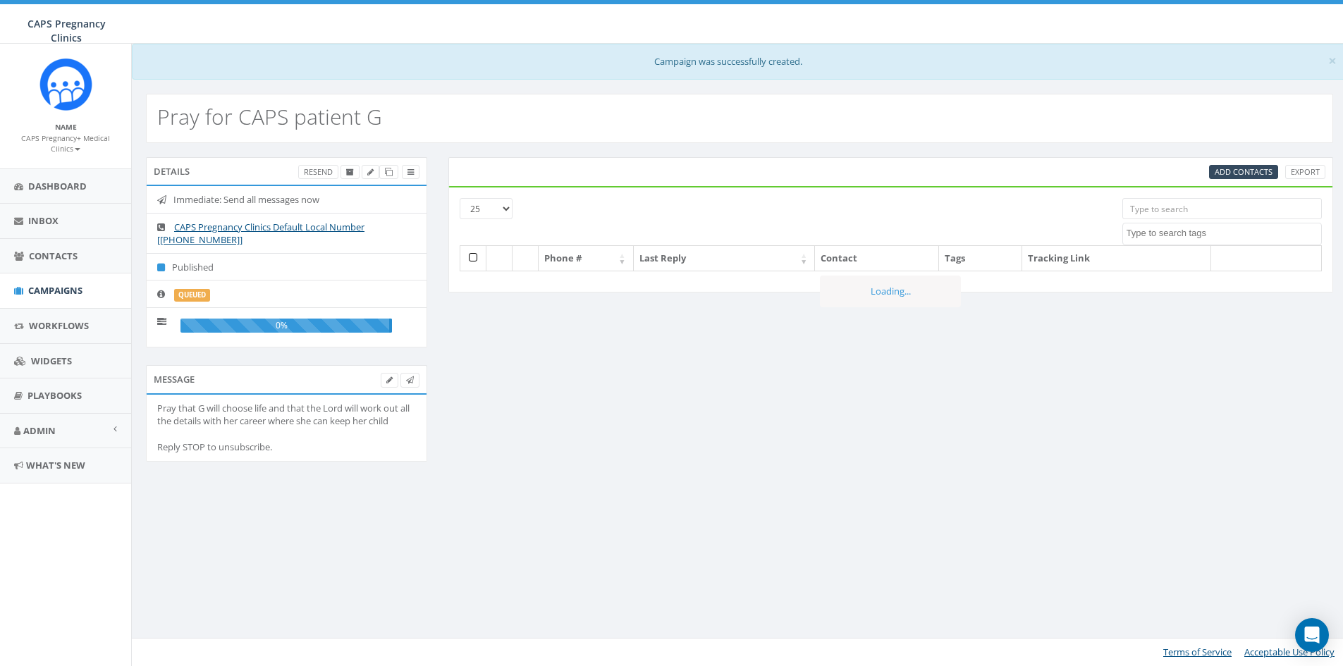
select select
